Goal: Information Seeking & Learning: Learn about a topic

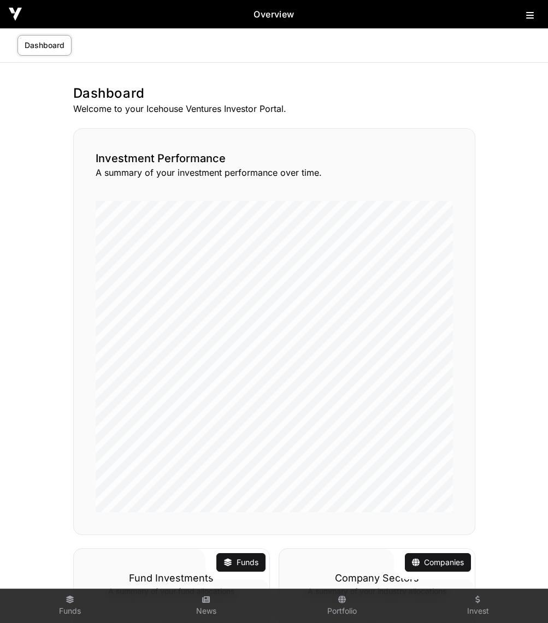
click at [532, 25] on div "Overview" at bounding box center [274, 14] width 548 height 28
click at [530, 17] on icon at bounding box center [530, 15] width 8 height 9
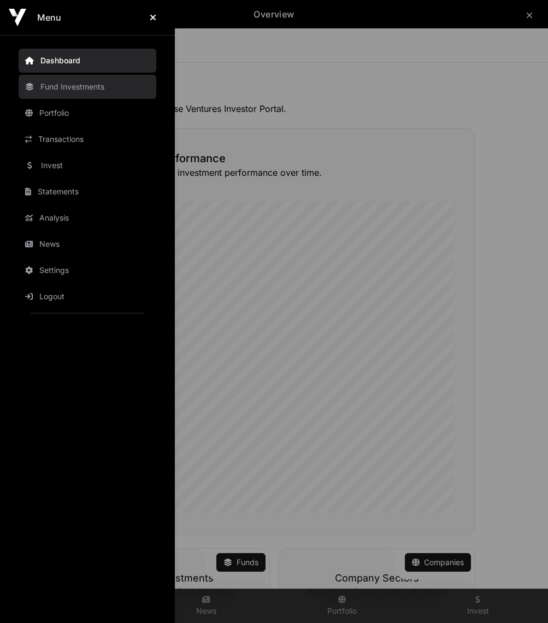
click at [48, 88] on link "Fund Investments" at bounding box center [88, 87] width 138 height 24
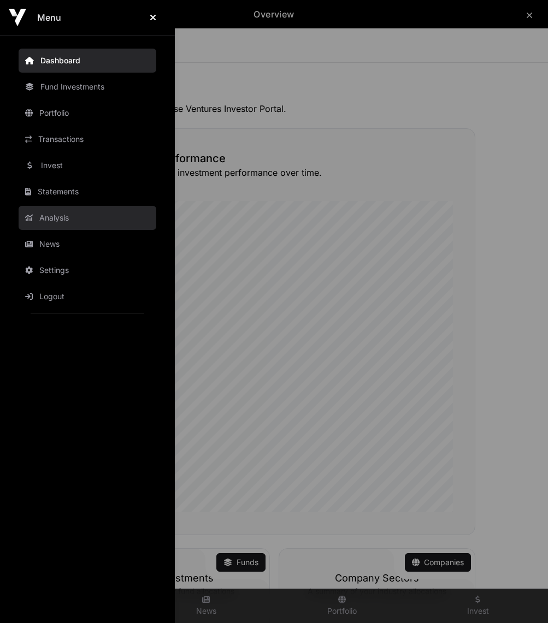
click at [44, 215] on link "Analysis" at bounding box center [88, 218] width 138 height 24
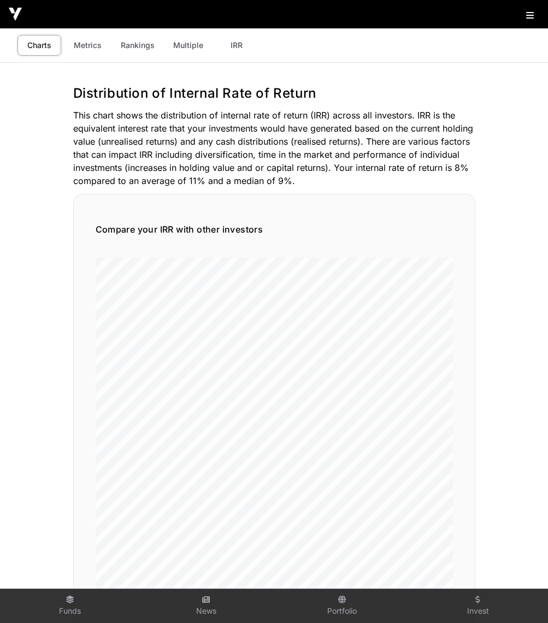
click at [11, 14] on img at bounding box center [15, 14] width 13 height 13
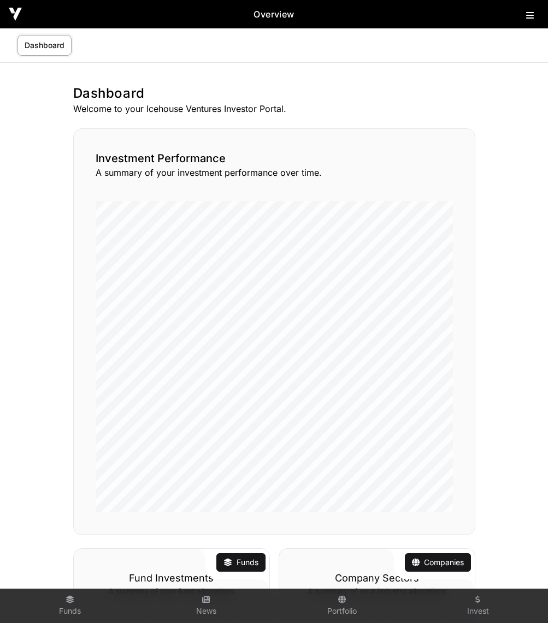
click at [530, 19] on icon at bounding box center [530, 15] width 8 height 9
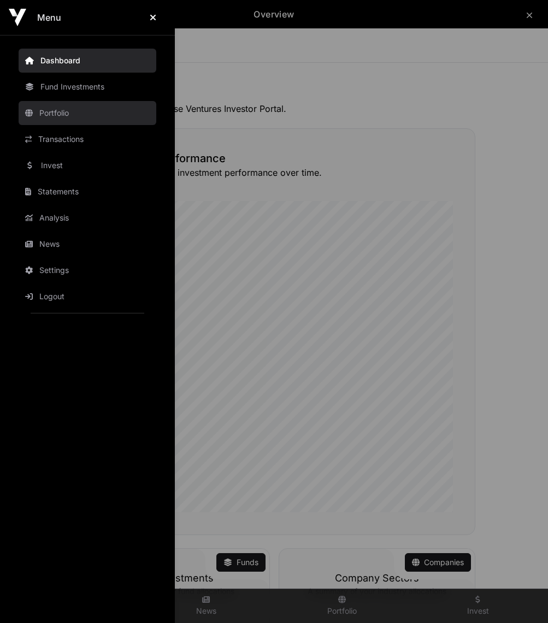
click at [51, 114] on link "Portfolio" at bounding box center [88, 113] width 138 height 24
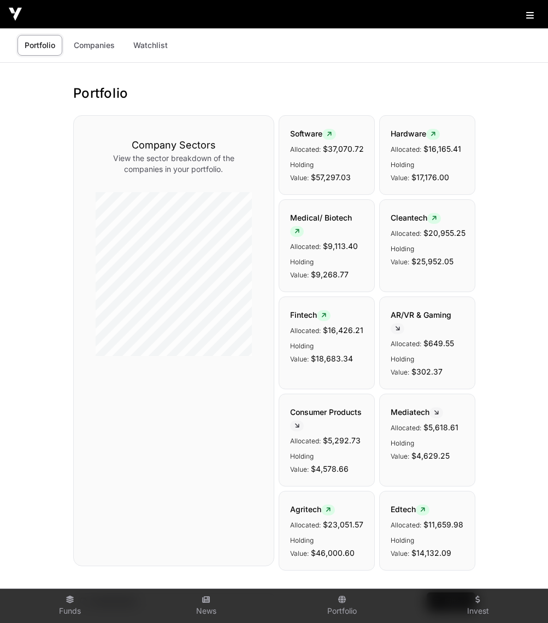
click at [45, 45] on link "Portfolio" at bounding box center [39, 45] width 45 height 21
click at [104, 44] on link "Companies" at bounding box center [94, 45] width 55 height 21
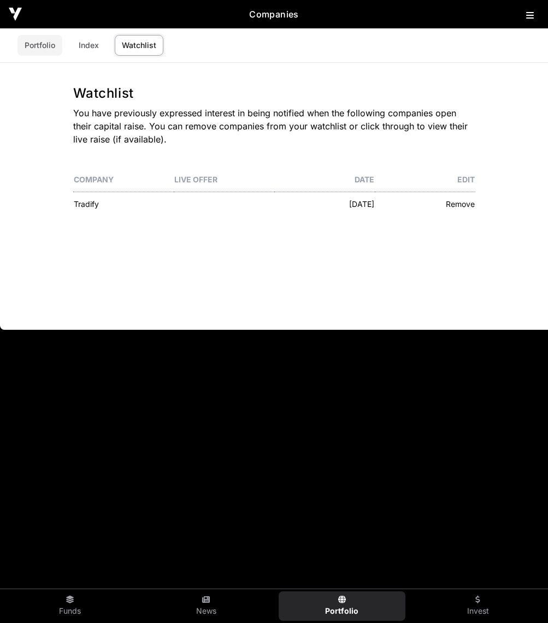
click at [38, 44] on link "Portfolio" at bounding box center [39, 45] width 45 height 21
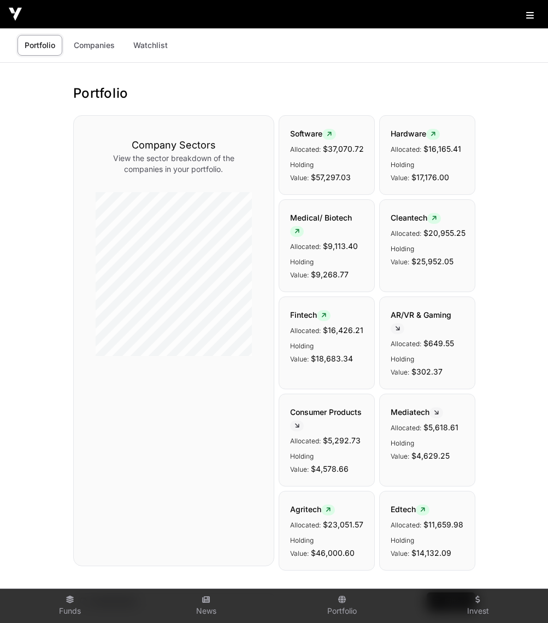
click at [530, 15] on icon at bounding box center [530, 15] width 8 height 9
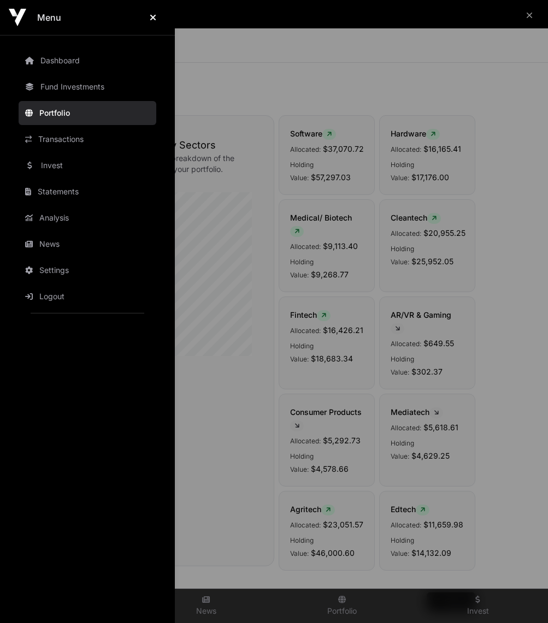
click at [534, 15] on div "Menu Dashboard Fund Investments Portfolio Transactions Invest Statements Analys…" at bounding box center [274, 311] width 548 height 623
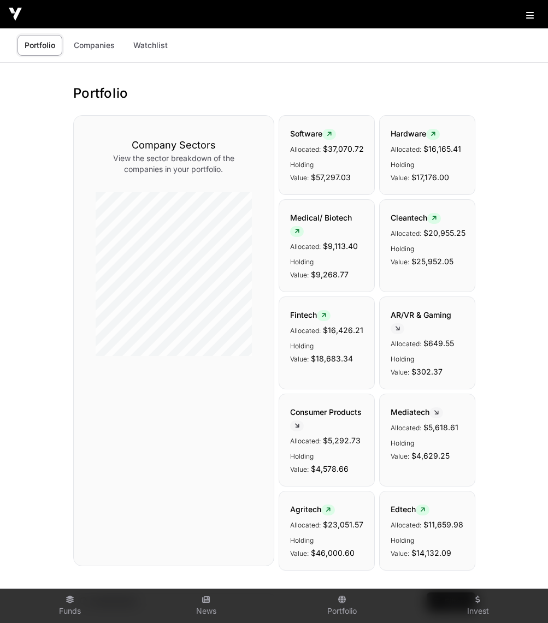
click at [13, 19] on img at bounding box center [15, 14] width 13 height 13
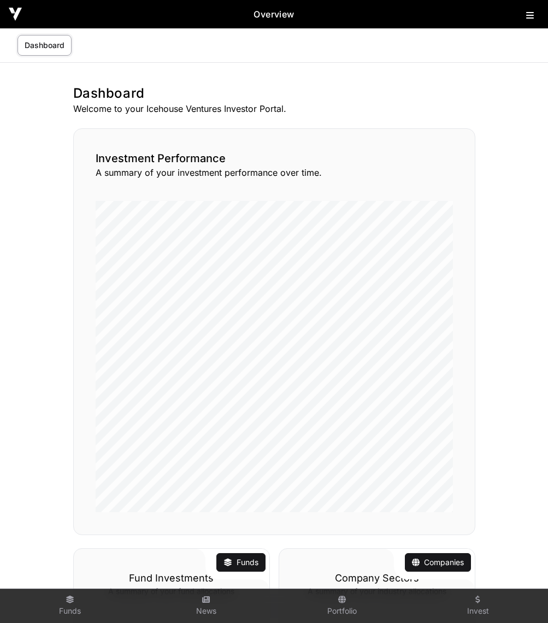
click at [13, 19] on img at bounding box center [15, 14] width 13 height 13
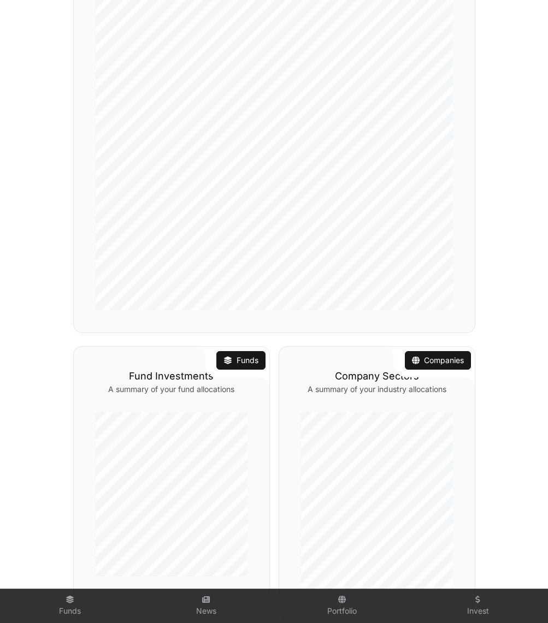
scroll to position [203, 0]
click at [240, 359] on link "Funds" at bounding box center [240, 359] width 35 height 11
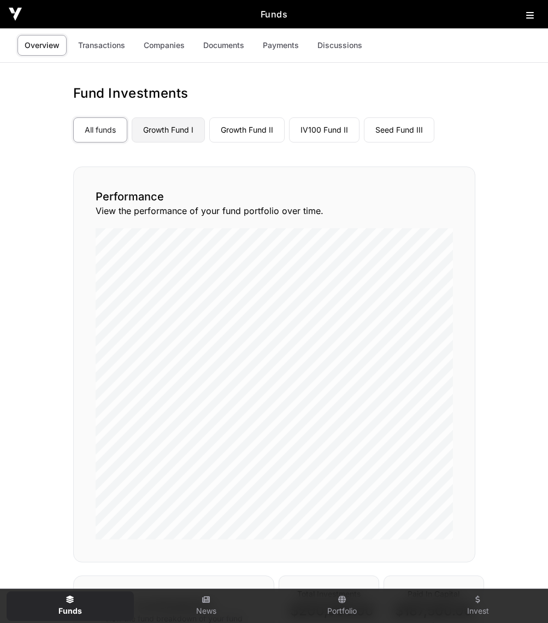
click at [171, 133] on link "Growth Fund I" at bounding box center [168, 129] width 73 height 25
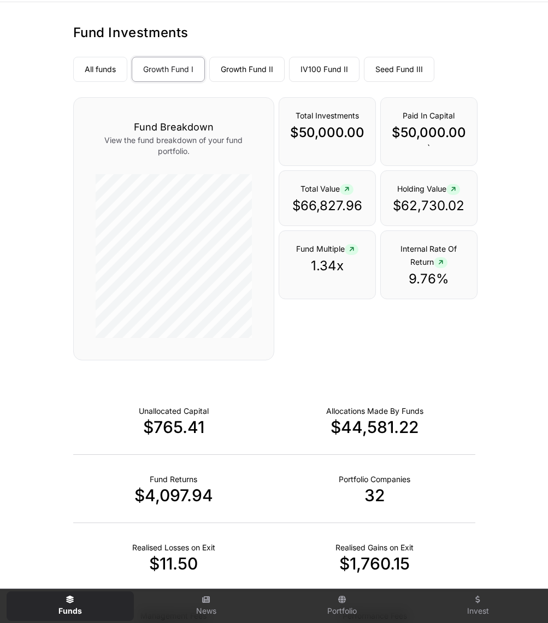
scroll to position [63, 0]
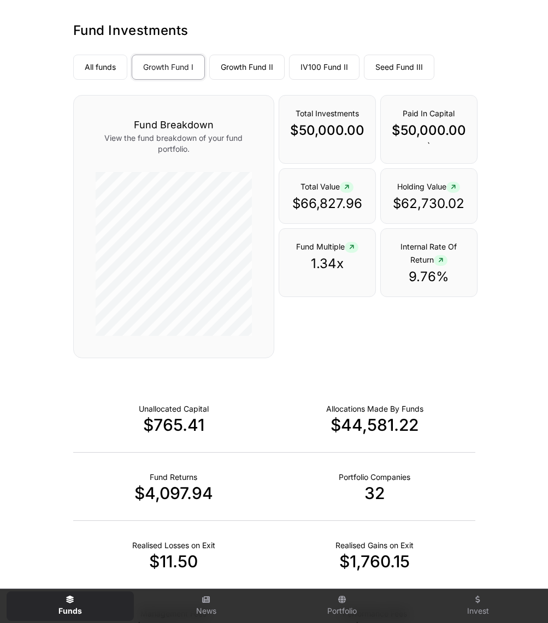
click at [454, 188] on icon at bounding box center [452, 187] width 5 height 7
click at [440, 262] on icon at bounding box center [440, 260] width 5 height 7
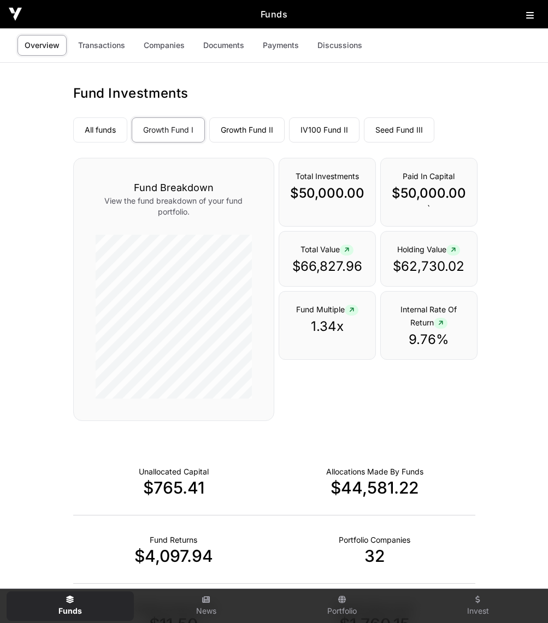
scroll to position [0, 0]
click at [240, 128] on link "Growth Fund II" at bounding box center [246, 129] width 75 height 25
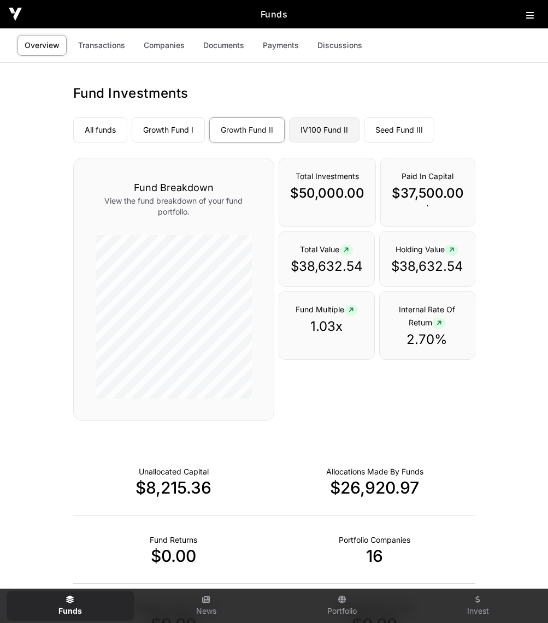
click at [326, 129] on link "IV100 Fund II" at bounding box center [324, 129] width 70 height 25
click at [315, 124] on link "IV100 Fund II" at bounding box center [324, 129] width 70 height 25
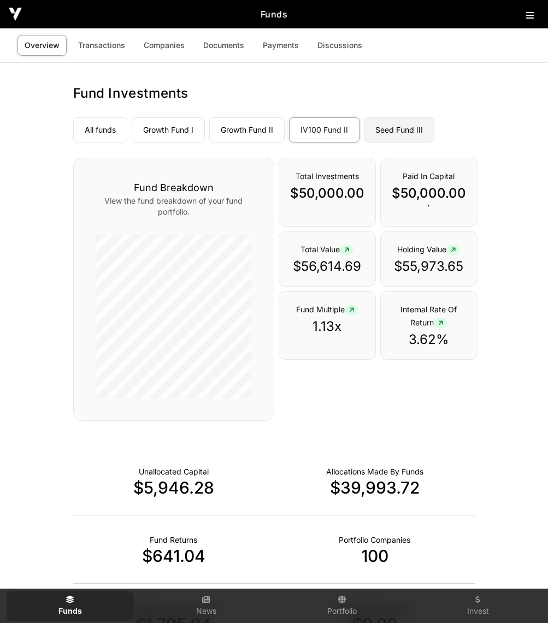
click at [408, 131] on link "Seed Fund III" at bounding box center [399, 129] width 70 height 25
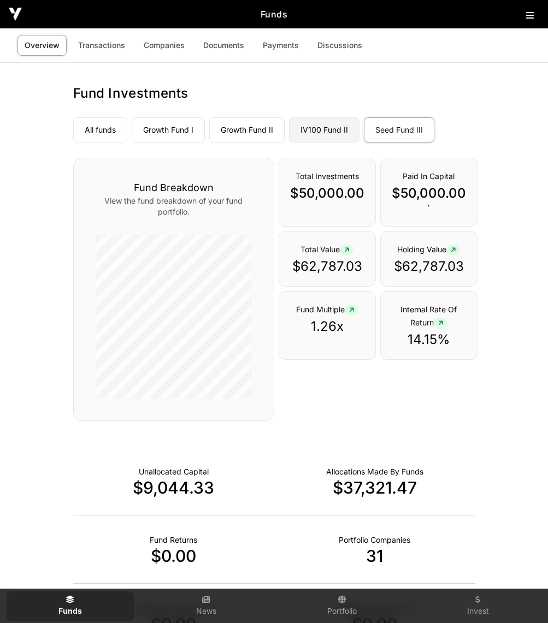
click at [313, 131] on link "IV100 Fund II" at bounding box center [324, 129] width 70 height 25
click at [333, 126] on link "IV100 Fund II" at bounding box center [324, 129] width 70 height 25
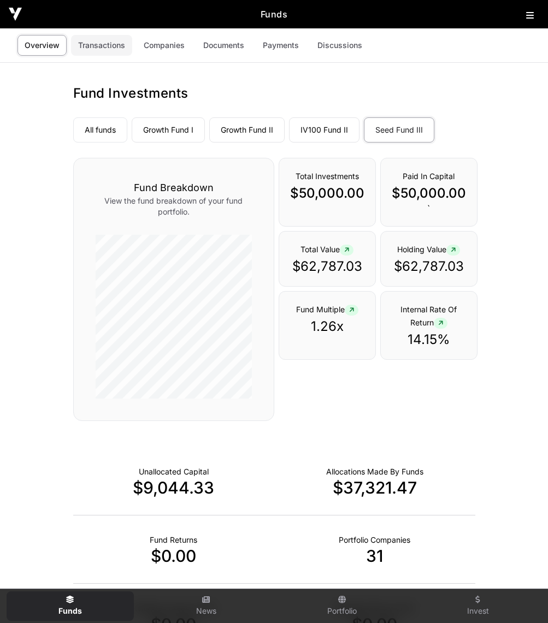
click at [106, 44] on link "Transactions" at bounding box center [101, 45] width 61 height 21
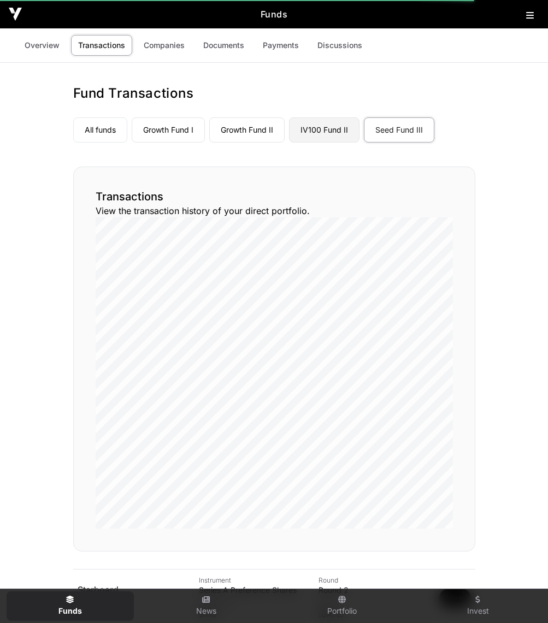
click at [333, 125] on link "IV100 Fund II" at bounding box center [324, 129] width 70 height 25
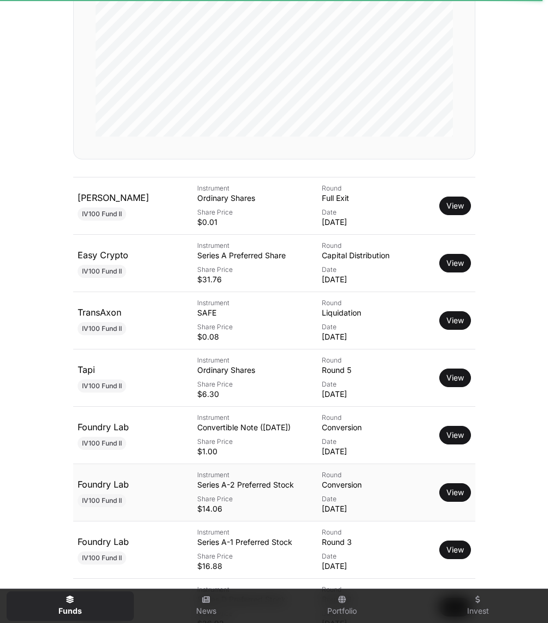
scroll to position [383, 0]
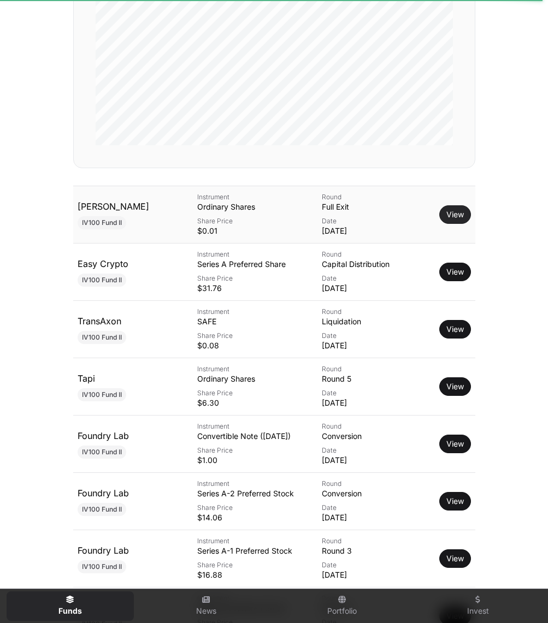
click at [452, 215] on link "View" at bounding box center [454, 214] width 17 height 11
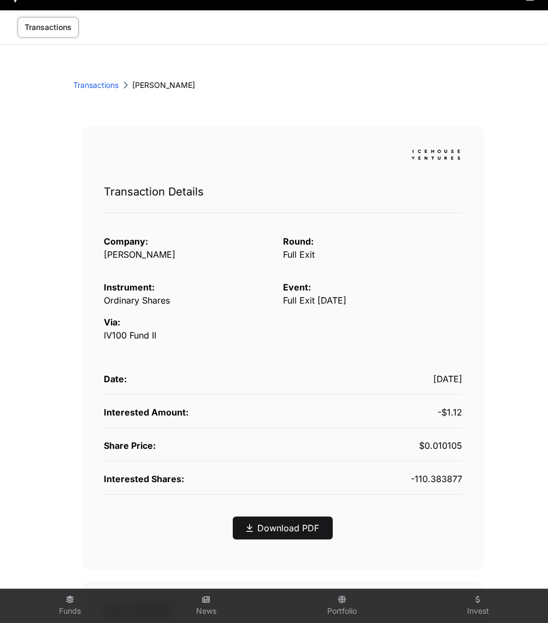
scroll to position [21, 0]
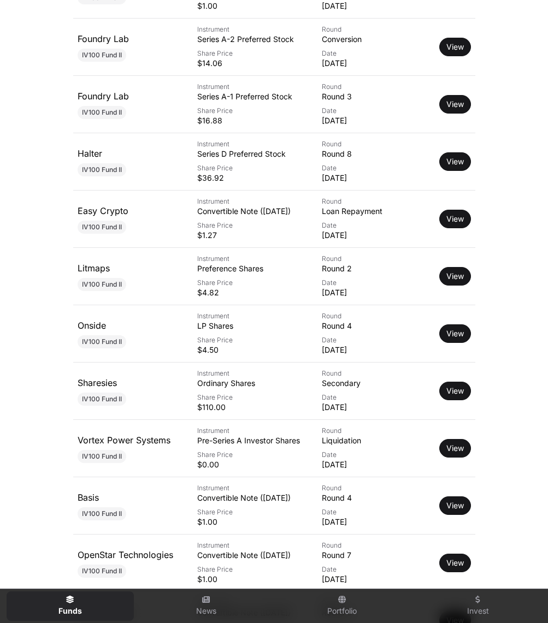
scroll to position [841, 0]
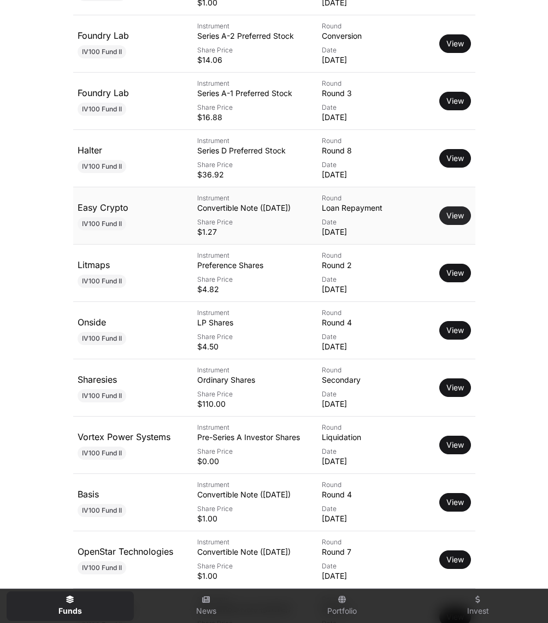
click at [461, 215] on link "View" at bounding box center [454, 215] width 17 height 11
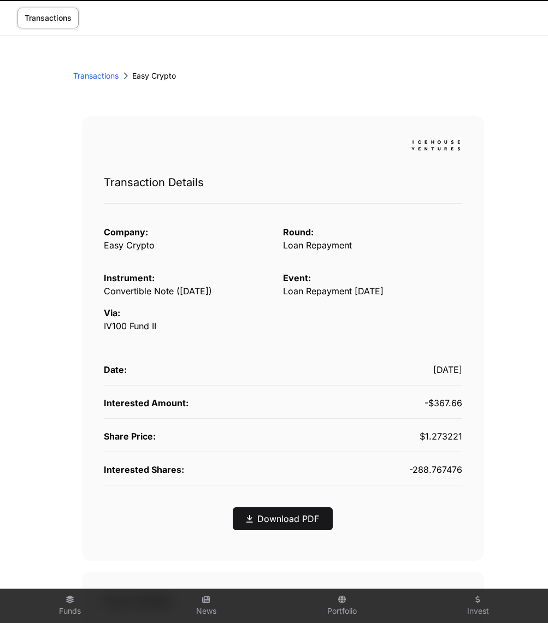
scroll to position [28, 0]
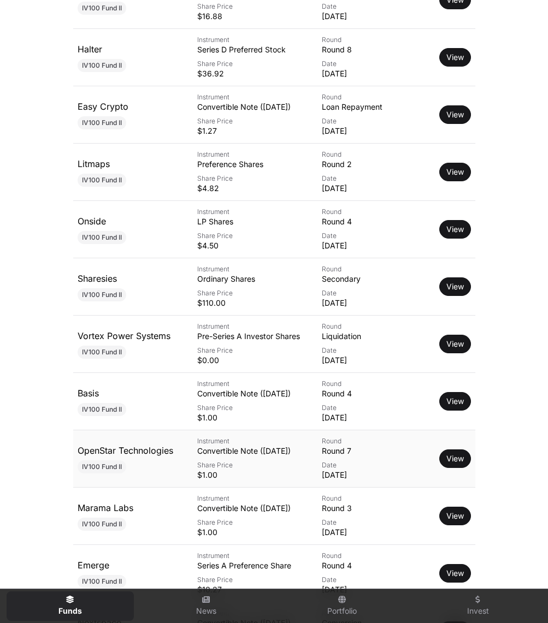
scroll to position [943, 0]
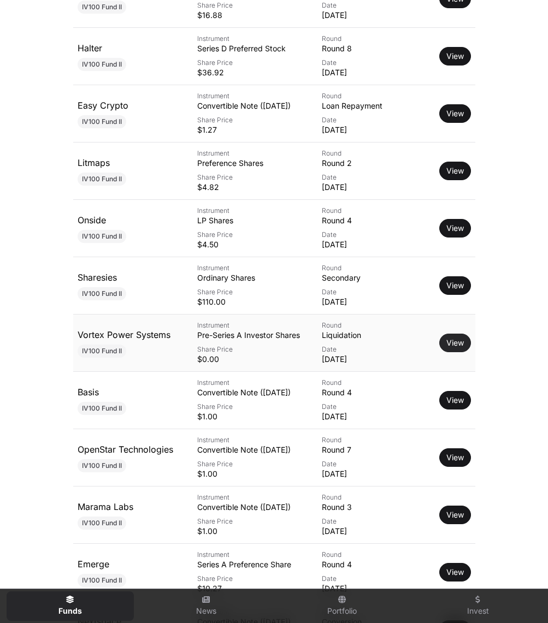
click at [454, 343] on link "View" at bounding box center [454, 342] width 17 height 11
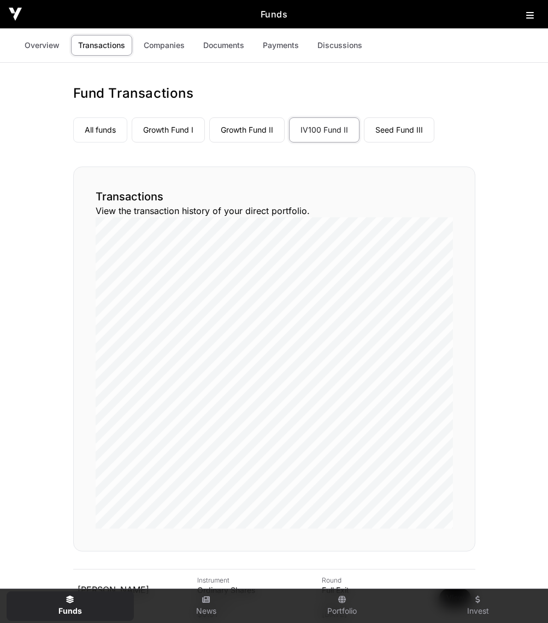
scroll to position [943, 0]
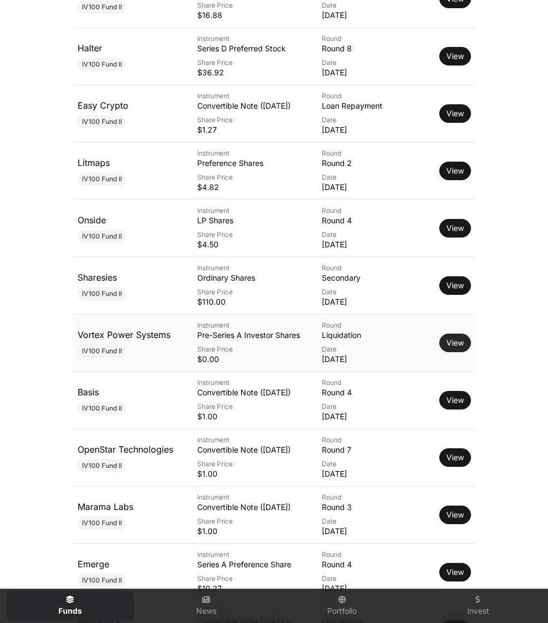
click at [452, 342] on link "View" at bounding box center [454, 342] width 17 height 11
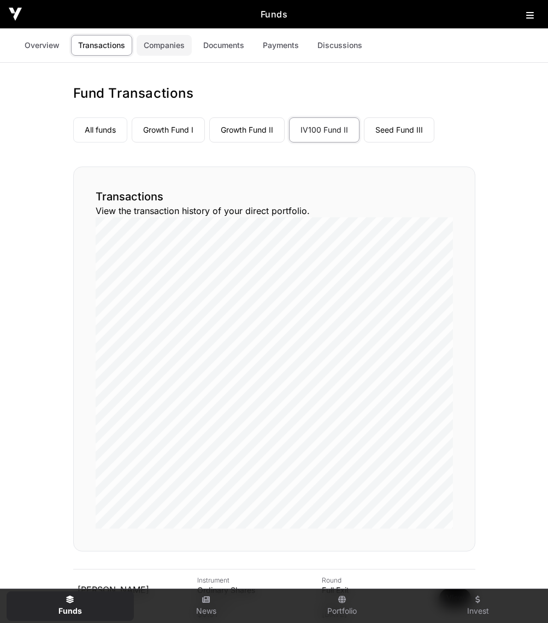
click at [157, 44] on link "Companies" at bounding box center [164, 45] width 55 height 21
click at [160, 46] on link "Companies" at bounding box center [164, 45] width 55 height 21
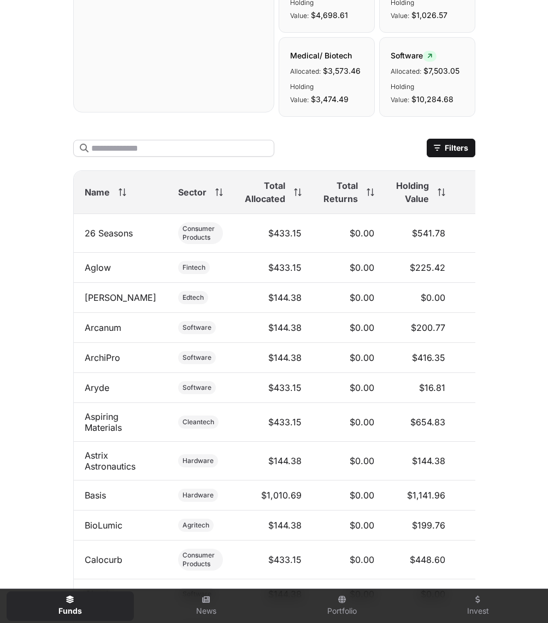
scroll to position [466, 0]
click at [366, 188] on icon at bounding box center [370, 192] width 8 height 8
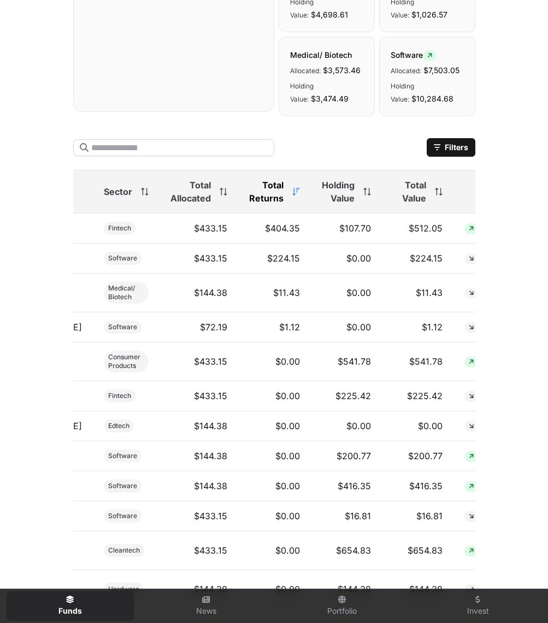
scroll to position [0, 74]
